Goal: Navigation & Orientation: Find specific page/section

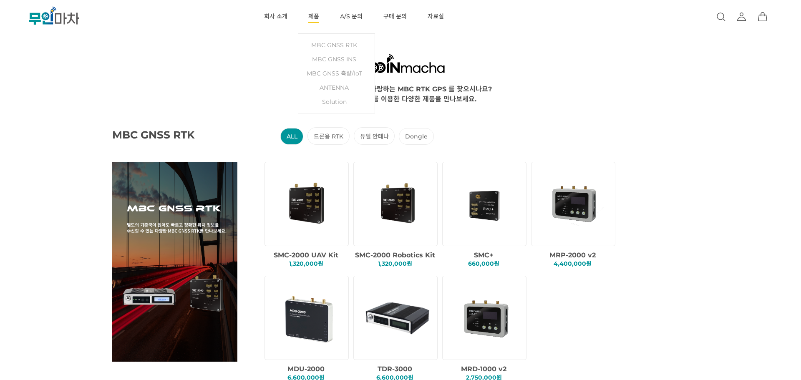
click at [318, 21] on link "제품" at bounding box center [313, 16] width 11 height 33
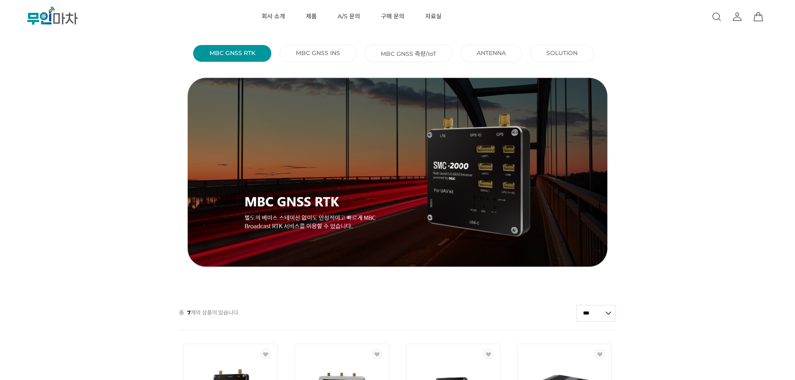
click at [308, 64] on ul "MBC GNSS RTK () MBC GNSS INS () MBC GNSS 측량/IoT () ANTENNA () SOLUTION ()" at bounding box center [397, 53] width 795 height 23
click at [309, 59] on li "MBC GNSS INS ()" at bounding box center [317, 54] width 77 height 18
click at [315, 55] on link "MBC GNSS INS ()" at bounding box center [318, 53] width 44 height 8
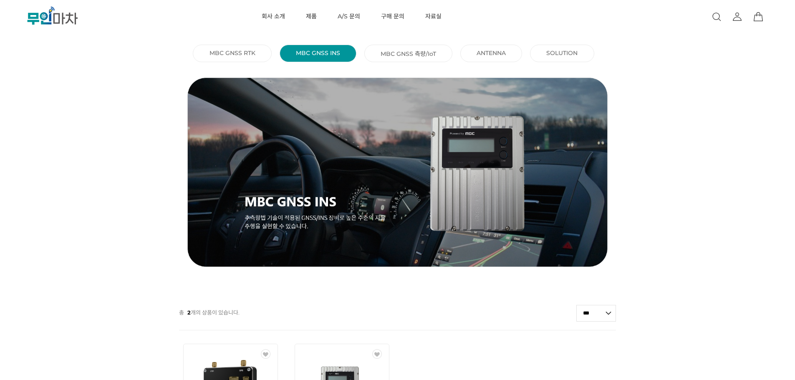
click at [394, 51] on link "MBC GNSS 측량/IoT ()" at bounding box center [407, 53] width 55 height 8
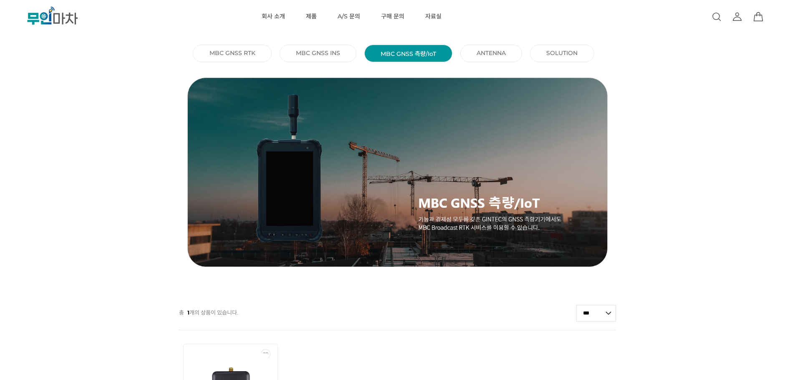
click at [483, 57] on li "ANTENNA ()" at bounding box center [491, 54] width 62 height 18
click at [493, 54] on link "ANTENNA ()" at bounding box center [490, 53] width 29 height 8
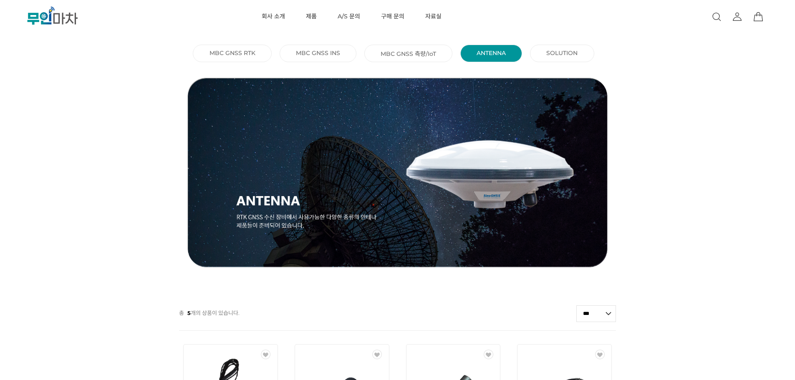
click at [548, 56] on link "SOLUTION ()" at bounding box center [561, 53] width 31 height 8
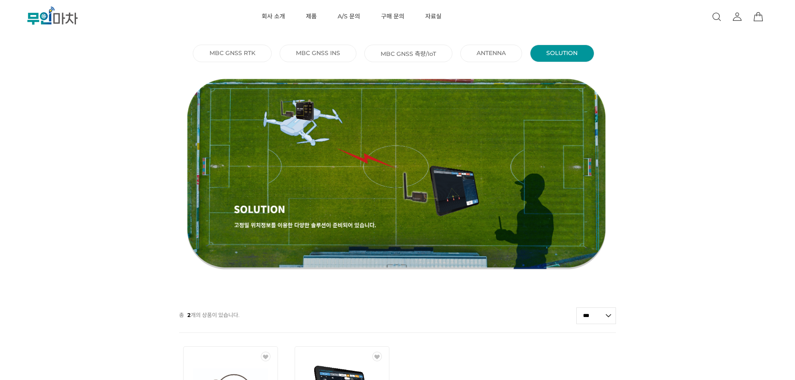
click at [504, 51] on link "ANTENNA ()" at bounding box center [490, 53] width 29 height 8
